Goal: Task Accomplishment & Management: Manage account settings

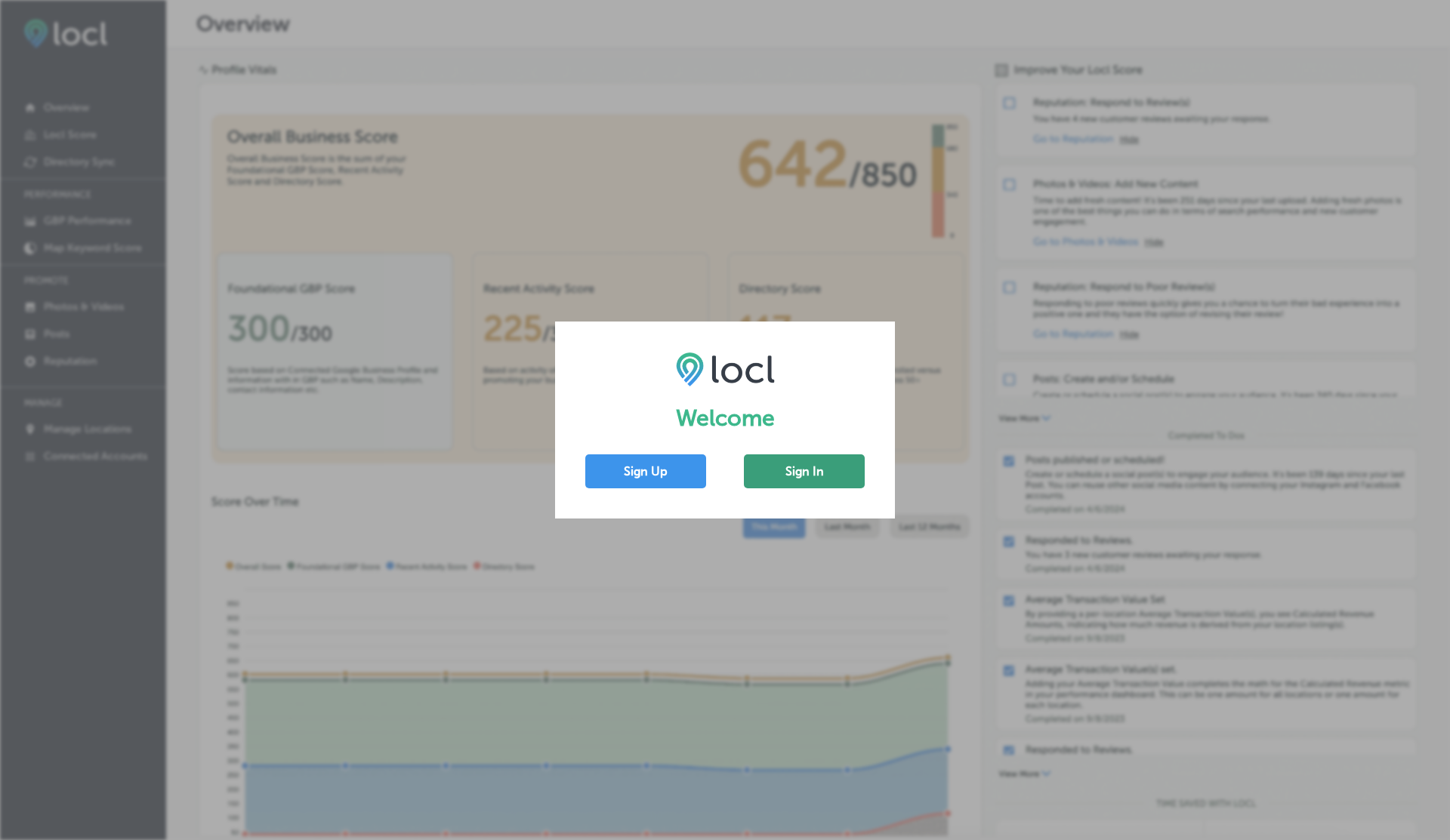
click at [777, 482] on button "Sign In" at bounding box center [804, 471] width 121 height 34
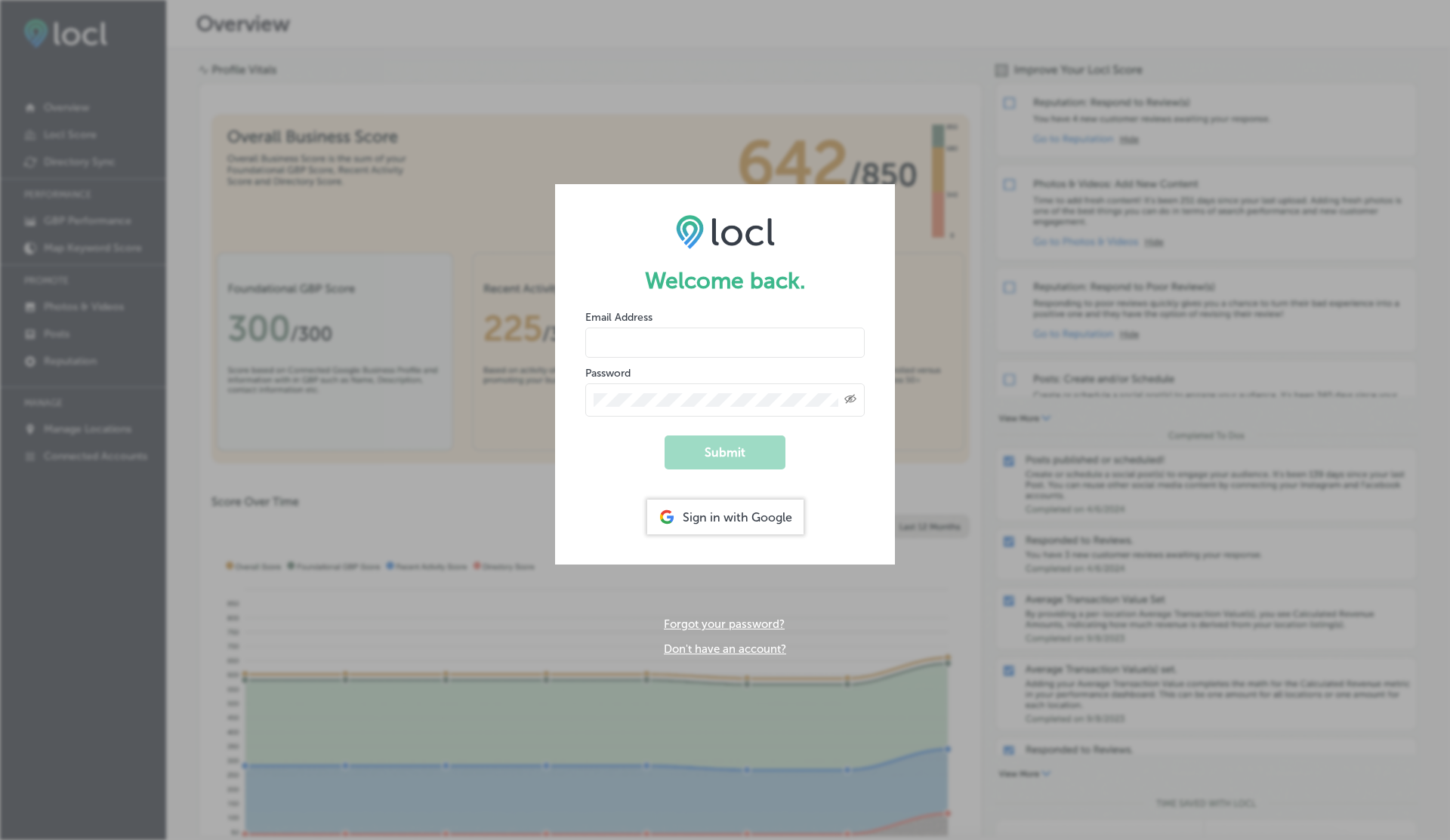
click at [610, 354] on input "email" at bounding box center [725, 342] width 280 height 30
type input "[EMAIL_ADDRESS][DOMAIN_NAME]"
click at [664, 436] on button "Submit" at bounding box center [724, 452] width 121 height 34
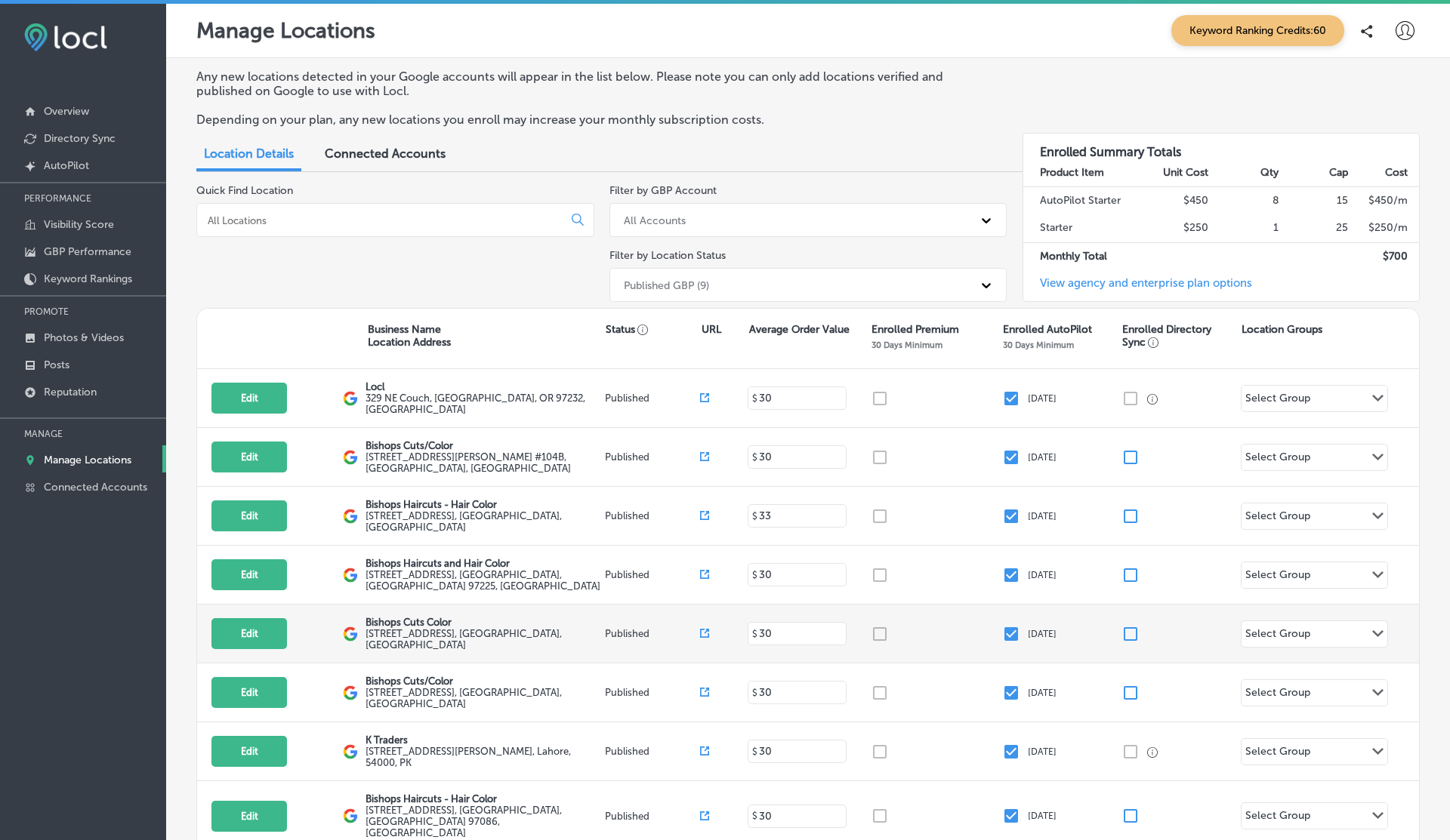
click at [427, 631] on label "[STREET_ADDRESS]" at bounding box center [483, 639] width 236 height 23
click at [270, 631] on button "Edit" at bounding box center [249, 634] width 76 height 31
select select "US"
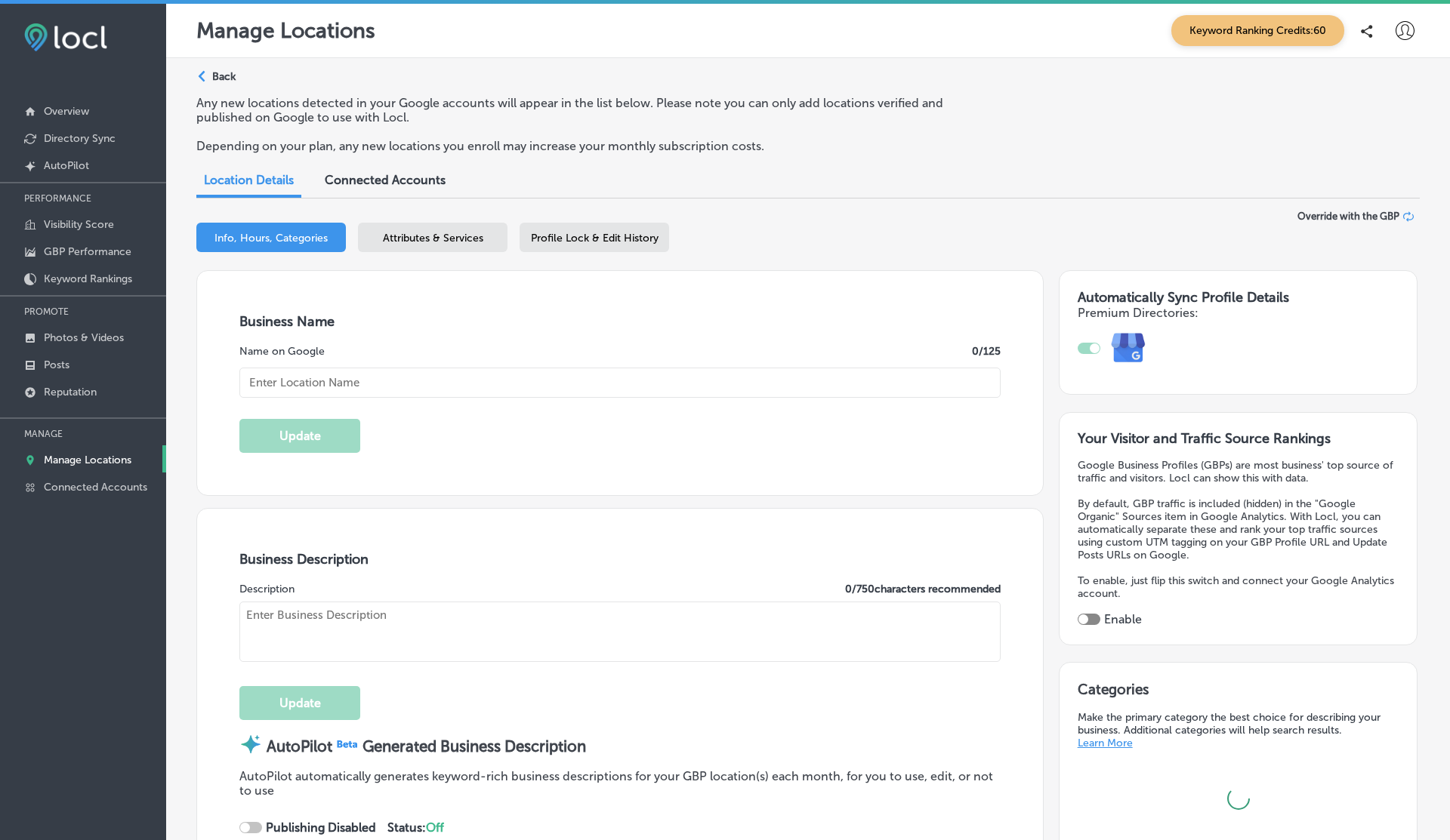
type input "Bishops Cuts Color"
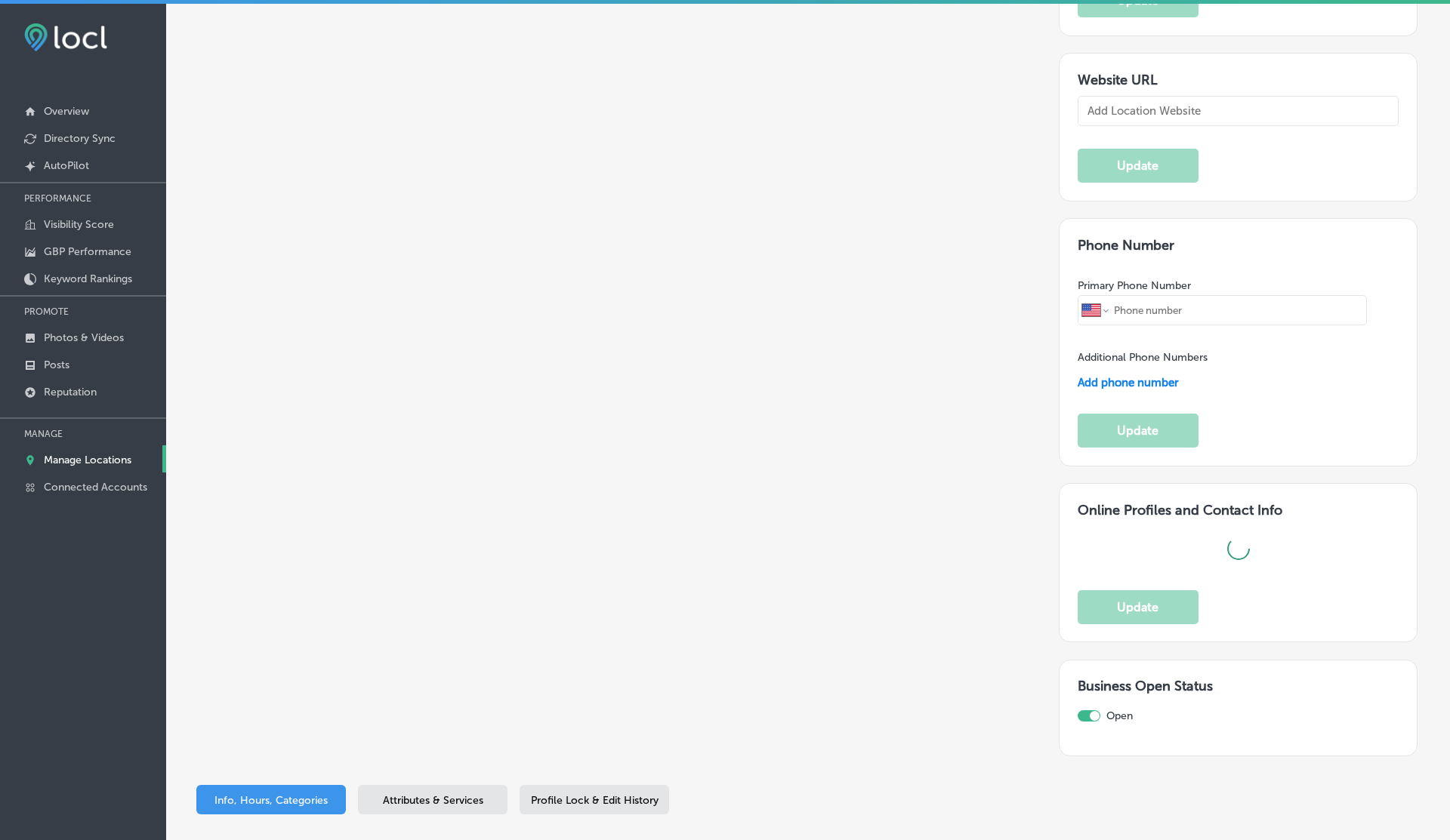
scroll to position [1496, 0]
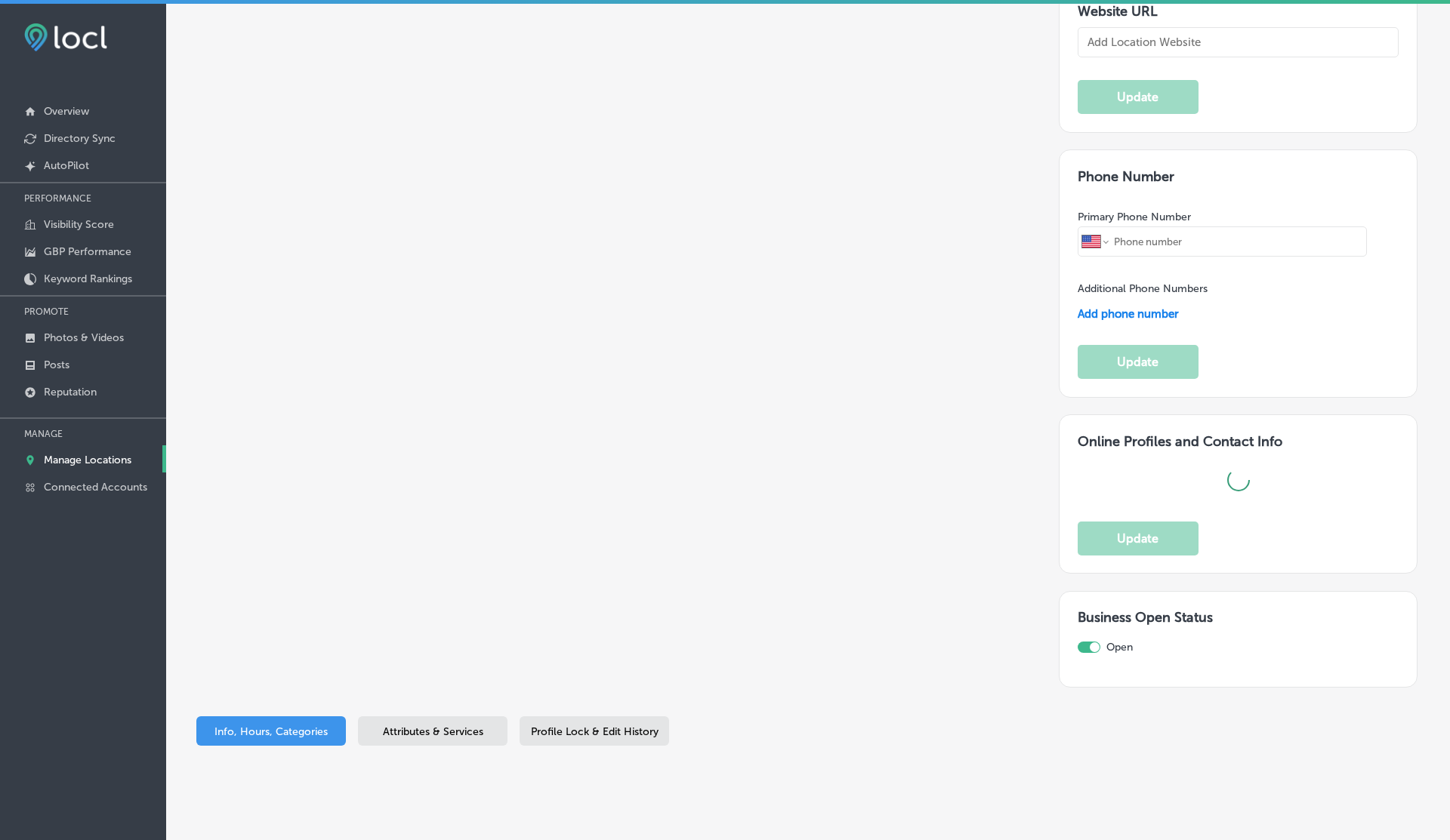
type textarea "At Bishops Cuts Color, we celebrate your individuality in a vibrant, welcoming …"
type input "[STREET_ADDRESS]"
type input "[GEOGRAPHIC_DATA]"
type input "98684"
type input "US"
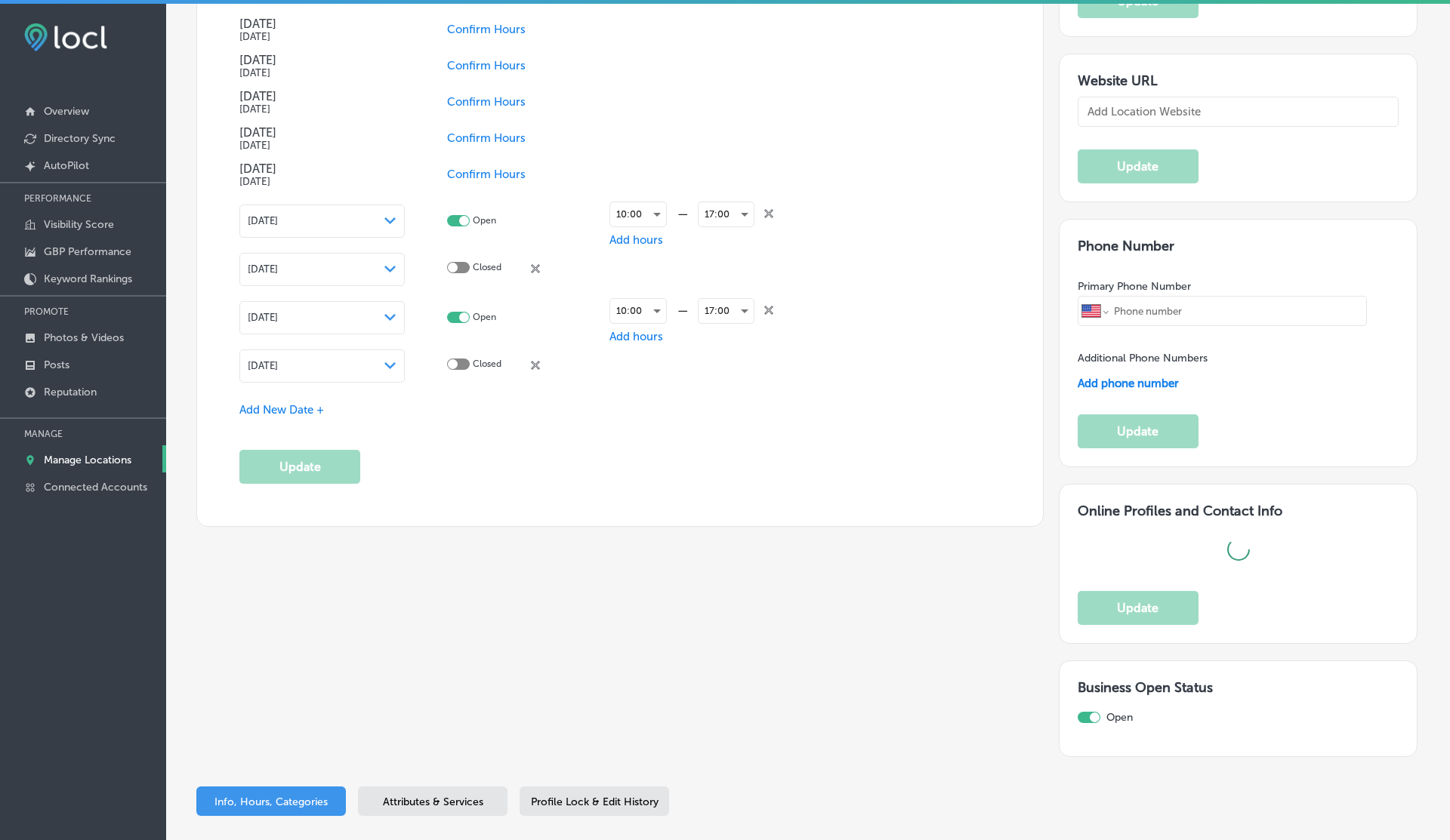
scroll to position [1871, 0]
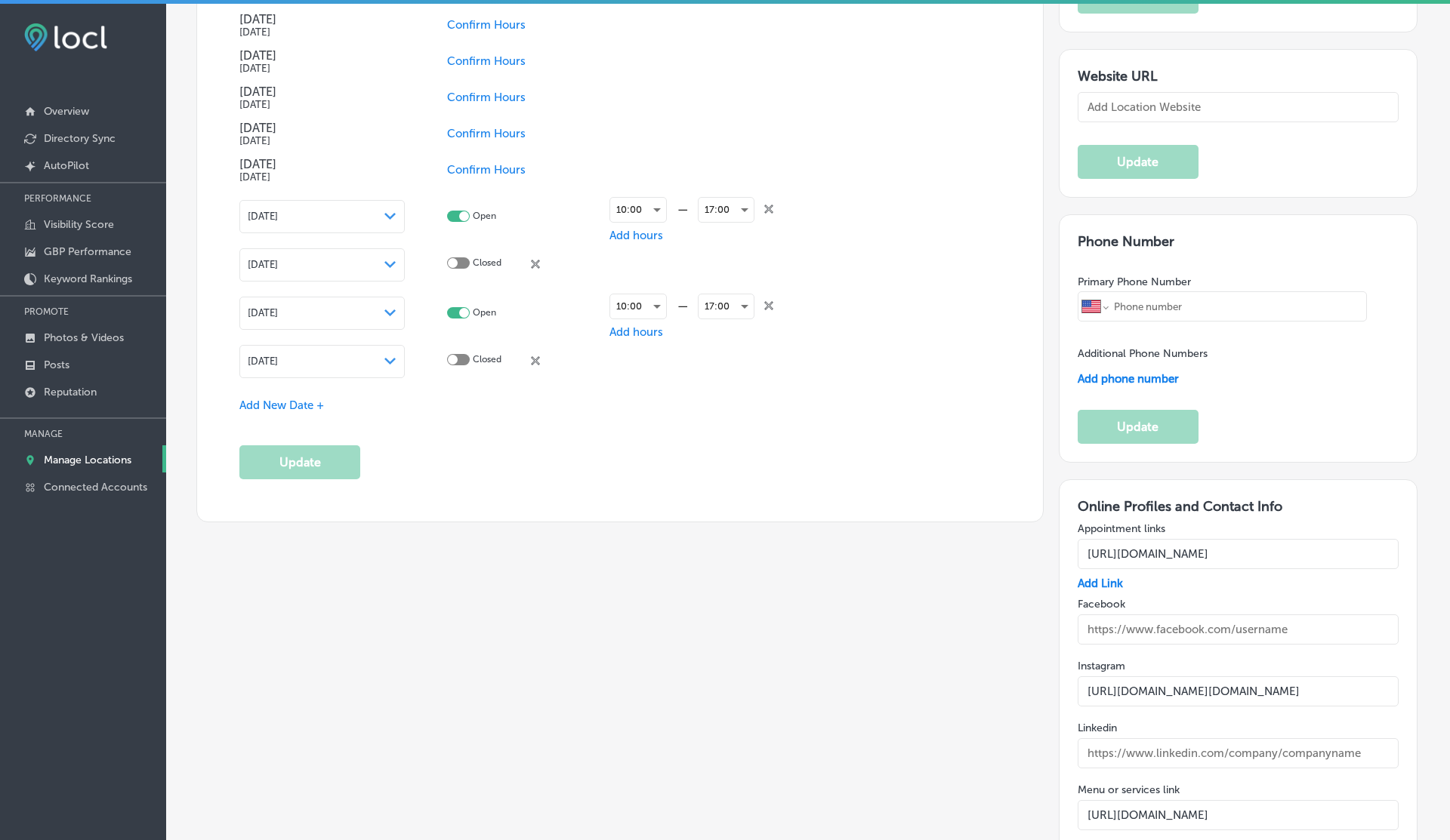
type input "[URL][DOMAIN_NAME]"
checkbox input "true"
type textarea "At Bishops Cuts Color, we embrace individuality and self-expression in a vibran…"
type input "[PHONE_NUMBER]"
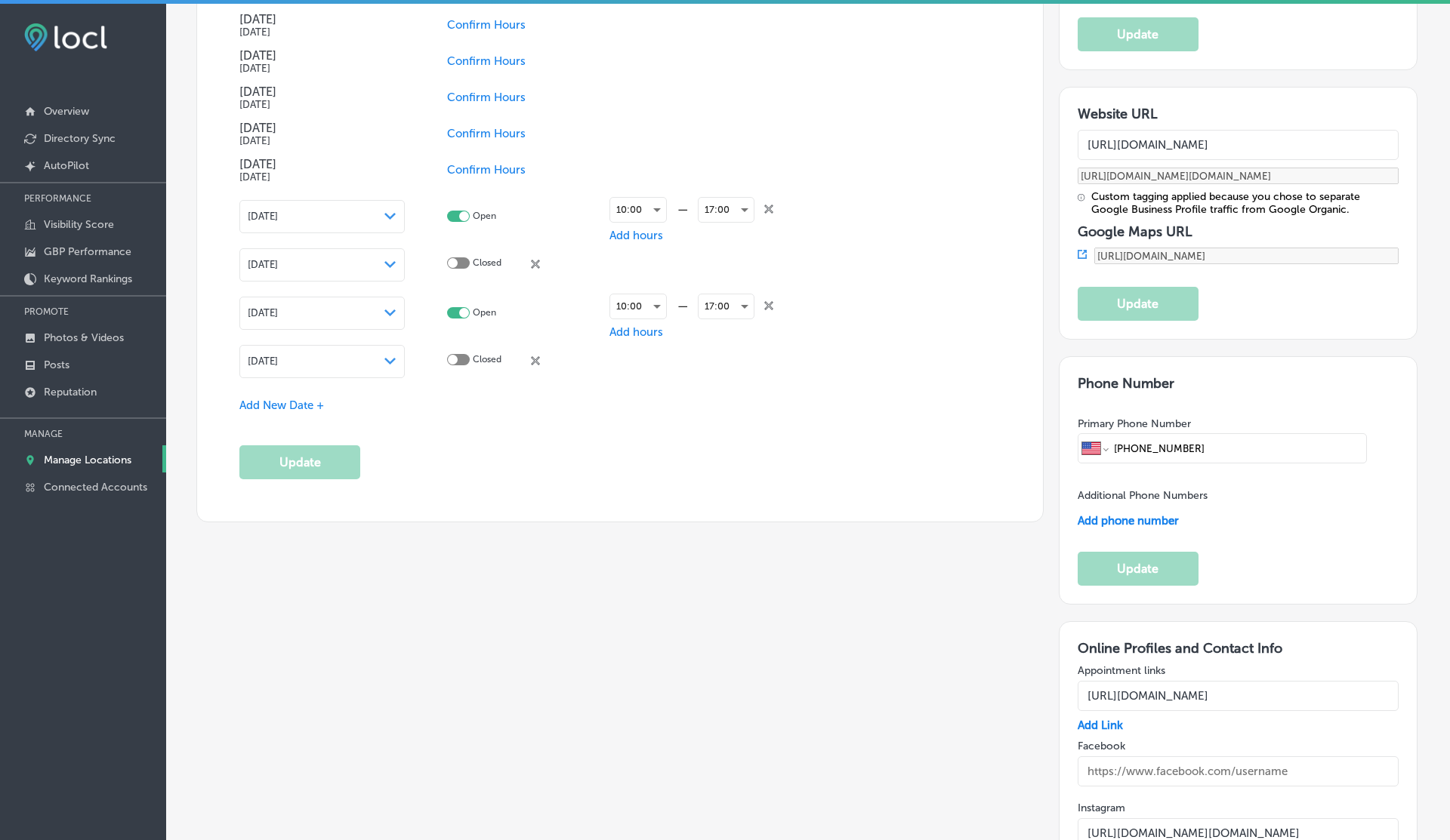
click at [1169, 434] on input "[PHONE_NUMBER]" at bounding box center [1237, 448] width 250 height 29
